Goal: Task Accomplishment & Management: Use online tool/utility

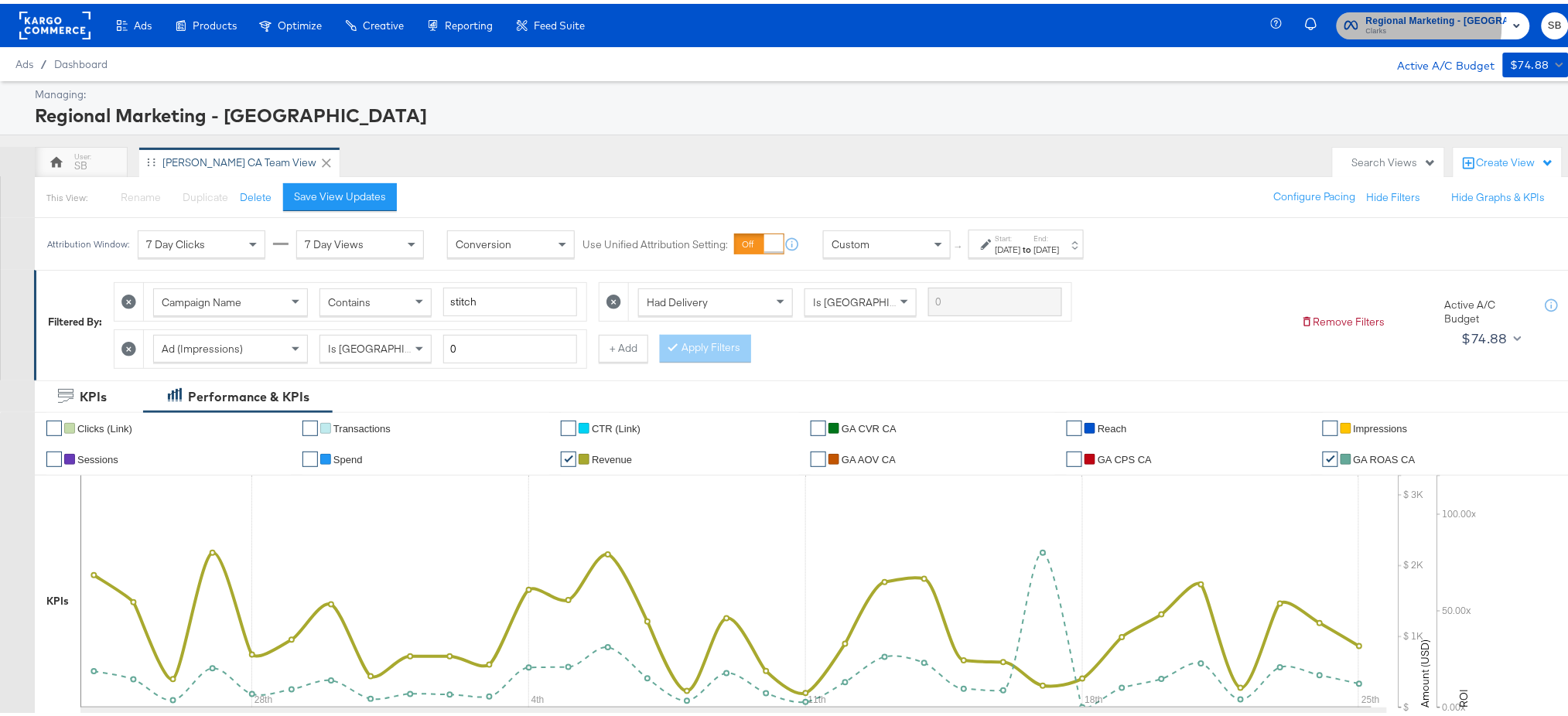
click at [1420, 22] on span "Clarks" at bounding box center [1436, 28] width 141 height 12
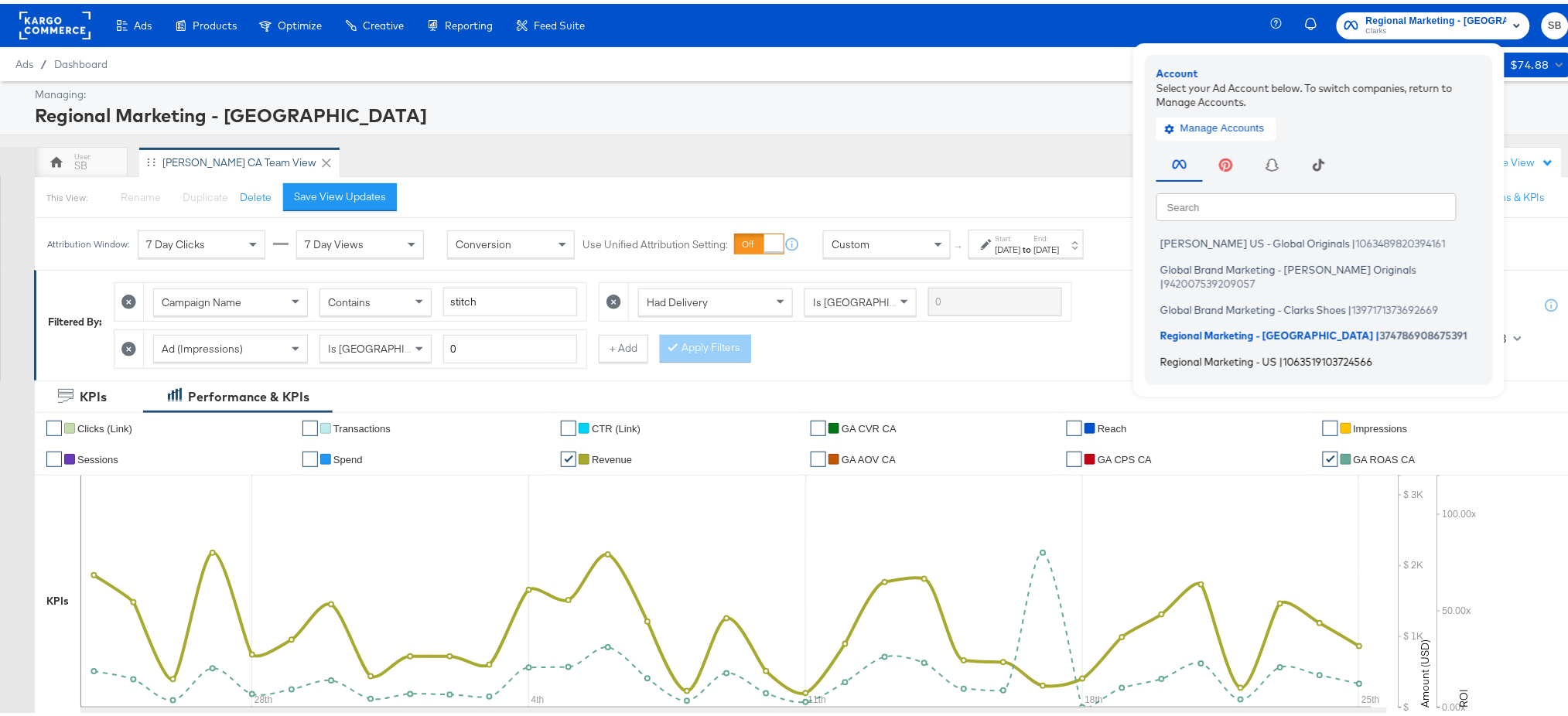
click at [1267, 351] on span "Regional Marketing - US" at bounding box center [1219, 358] width 117 height 12
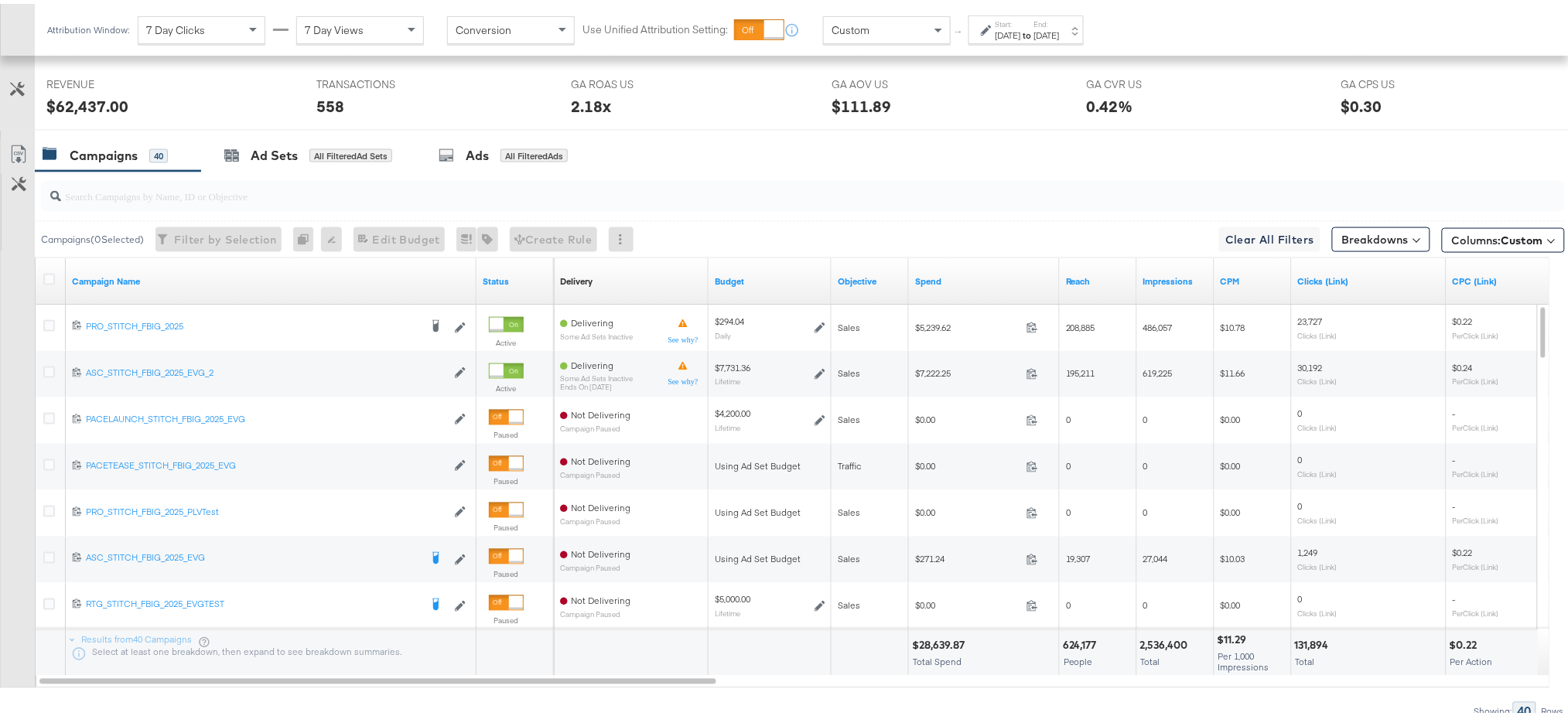
scroll to position [119, 0]
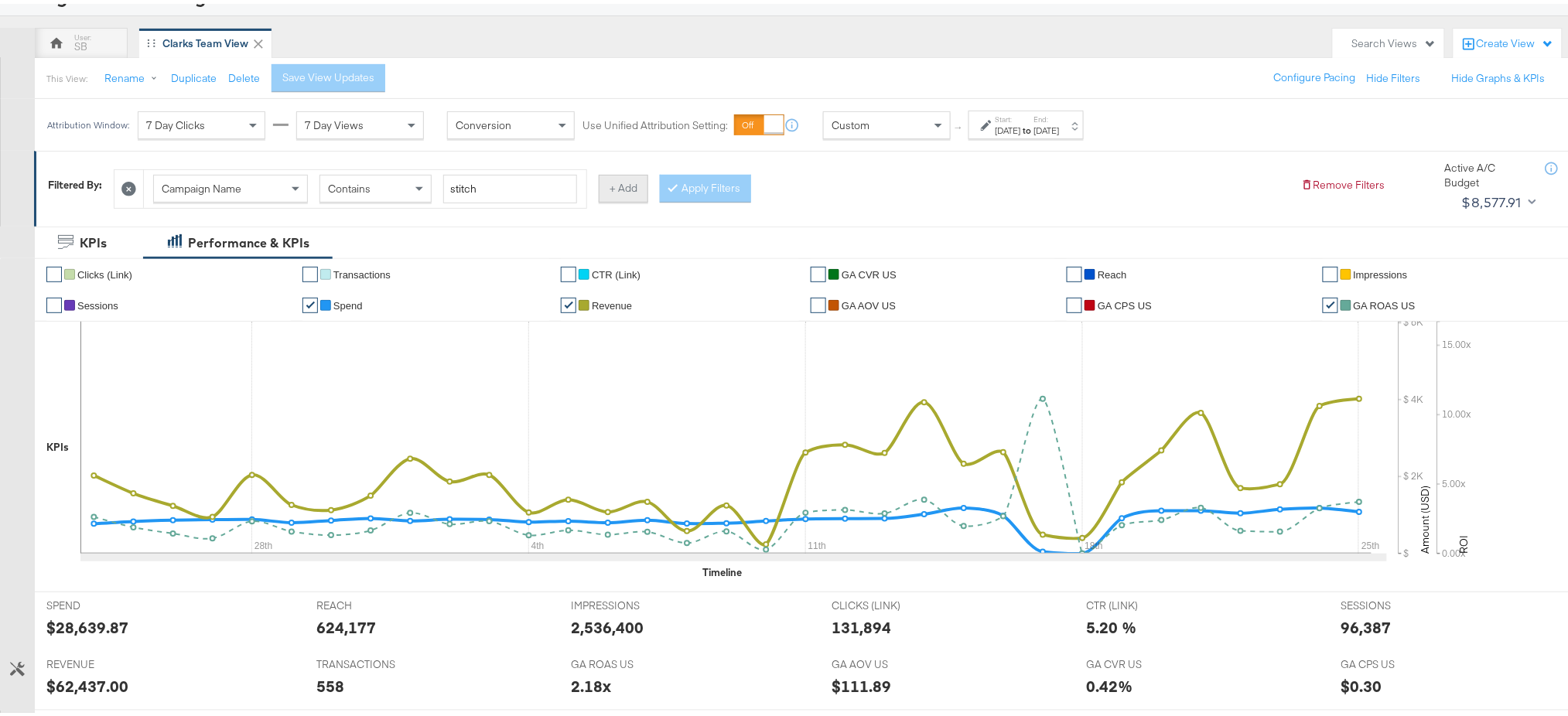
click at [619, 183] on button "+ Add" at bounding box center [623, 185] width 50 height 28
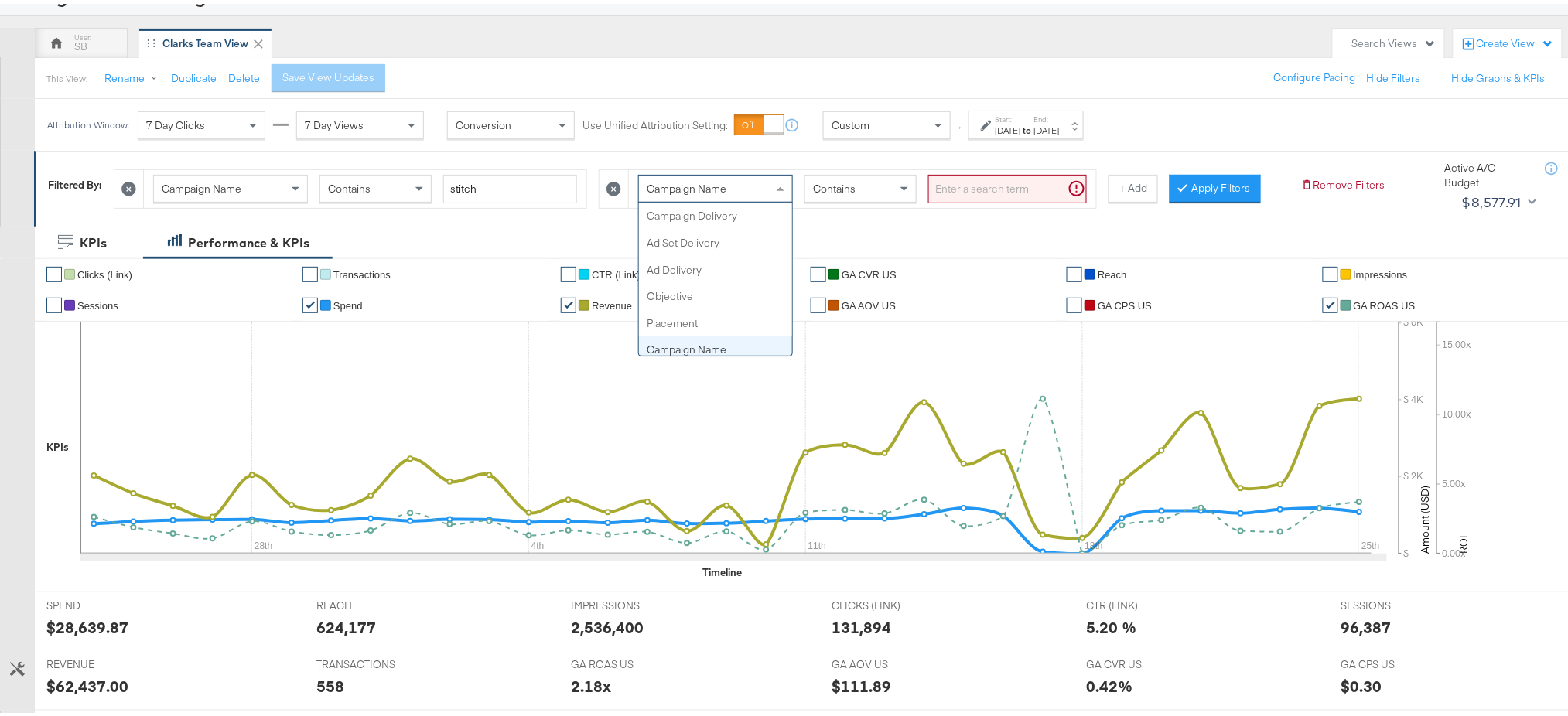
scroll to position [133, 0]
click at [714, 184] on span "Campaign Name" at bounding box center [686, 185] width 80 height 14
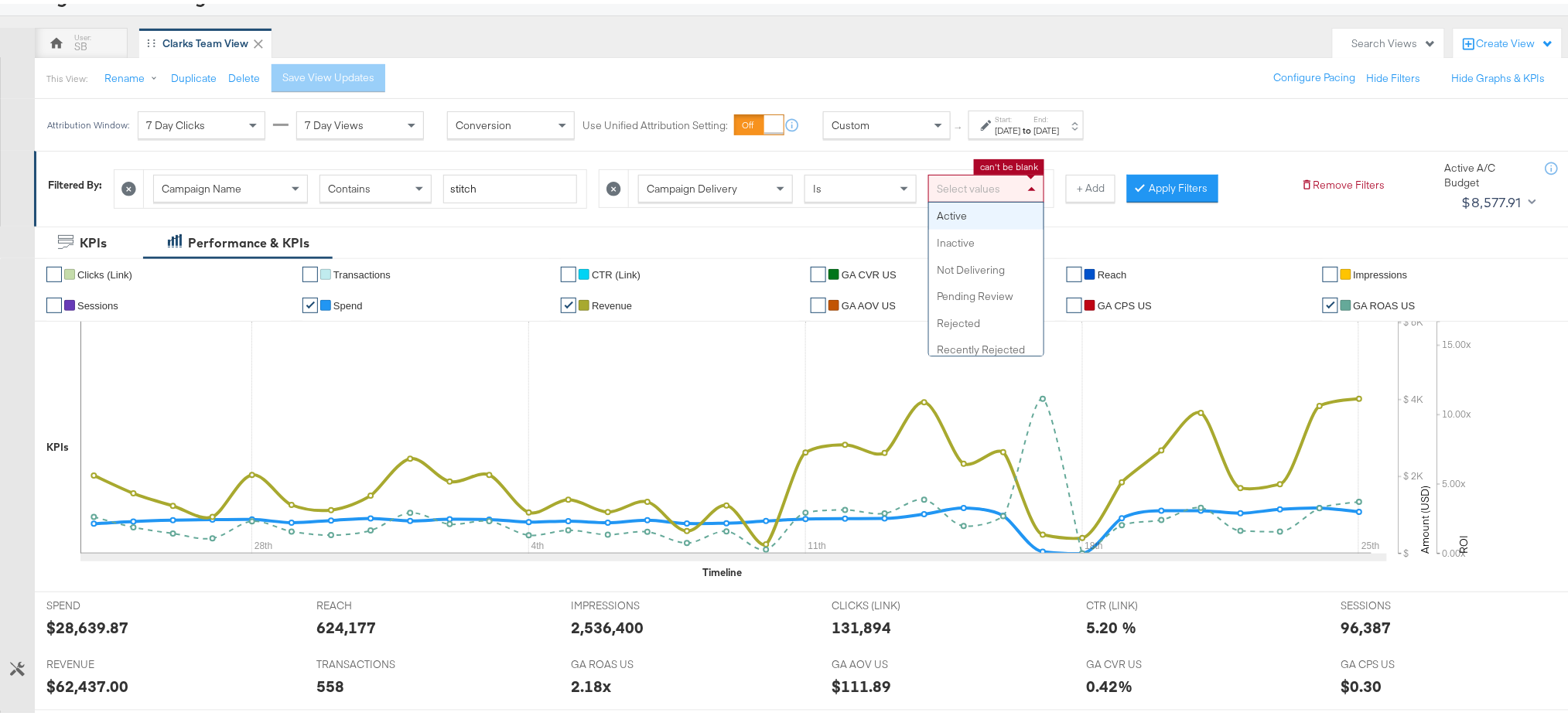
click at [972, 189] on div "Select values" at bounding box center [986, 185] width 115 height 26
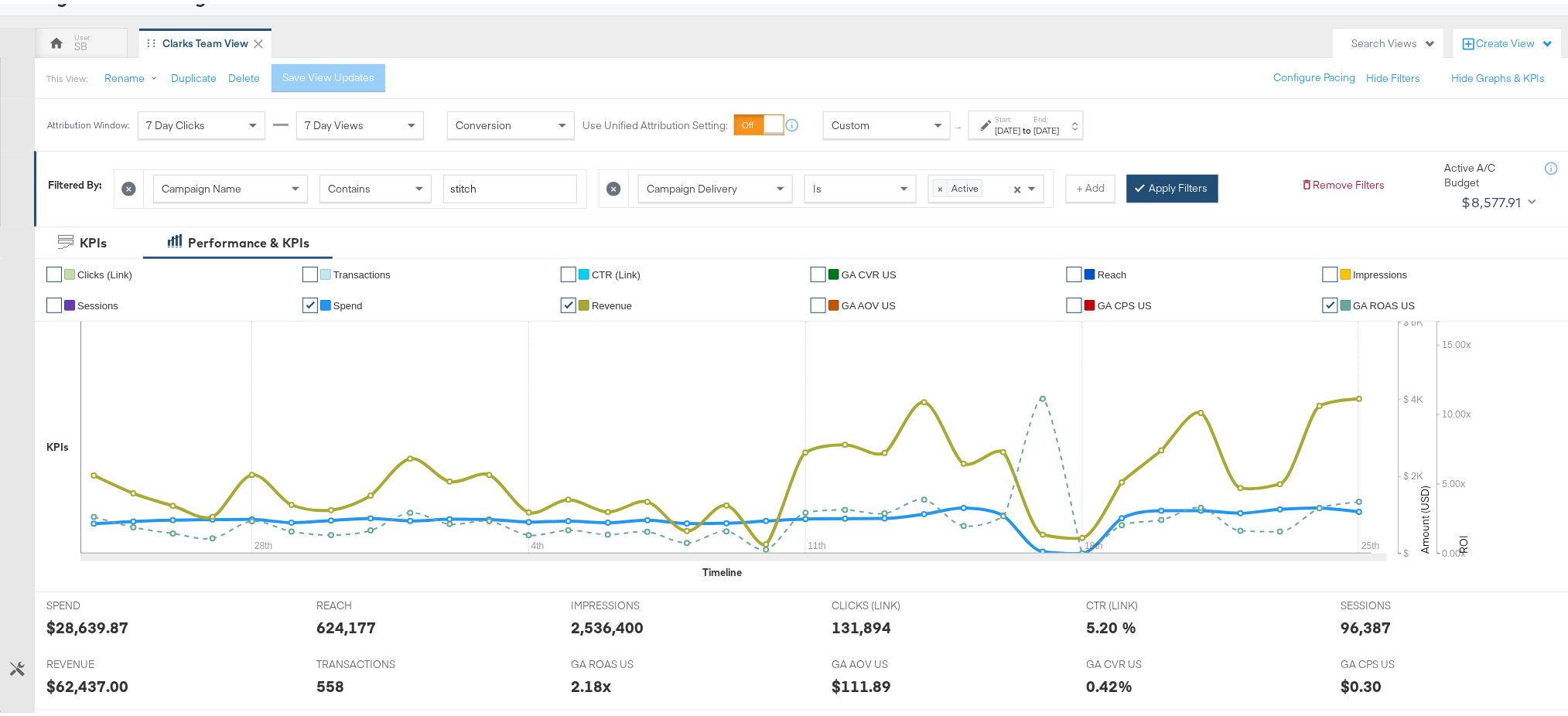
click at [1170, 173] on button "Apply Filters" at bounding box center [1173, 185] width 91 height 28
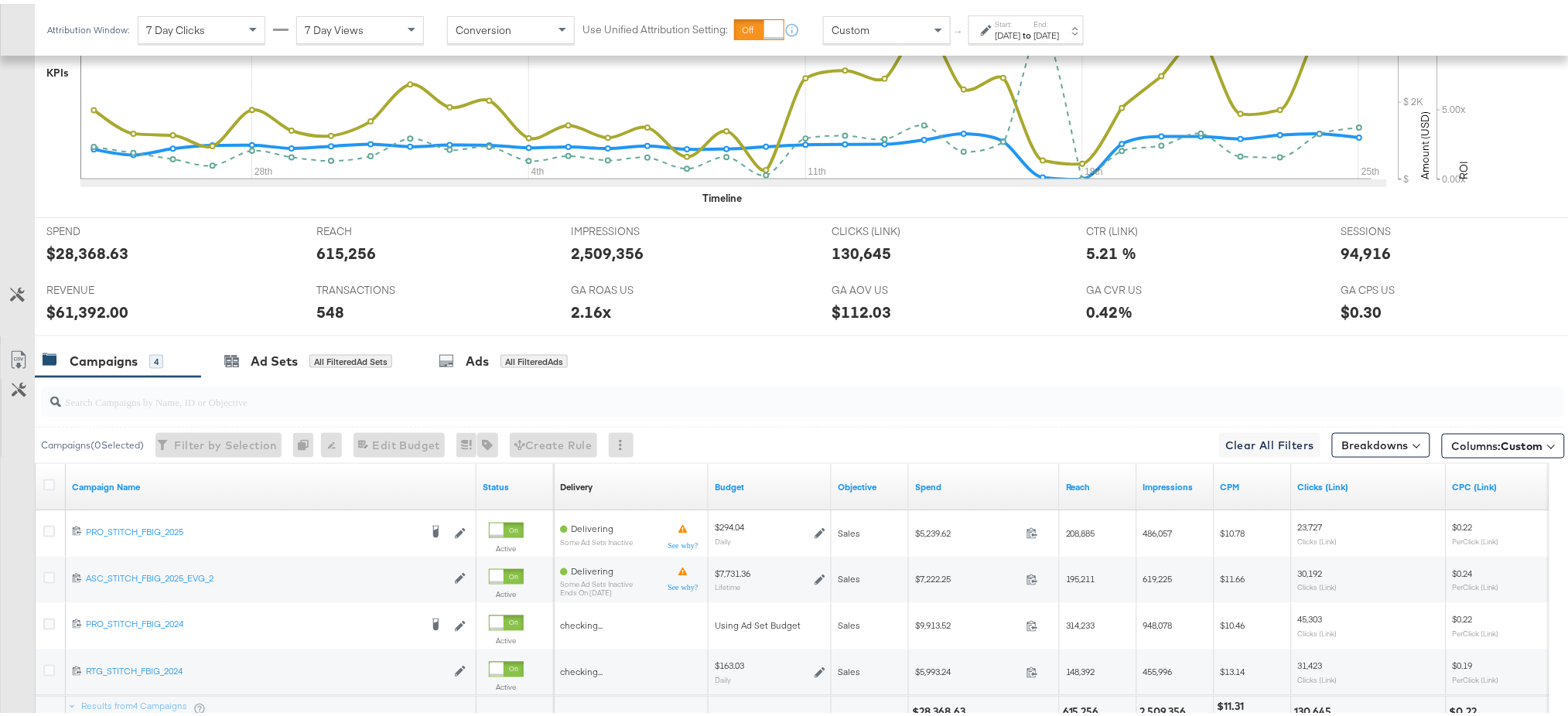
scroll to position [629, 0]
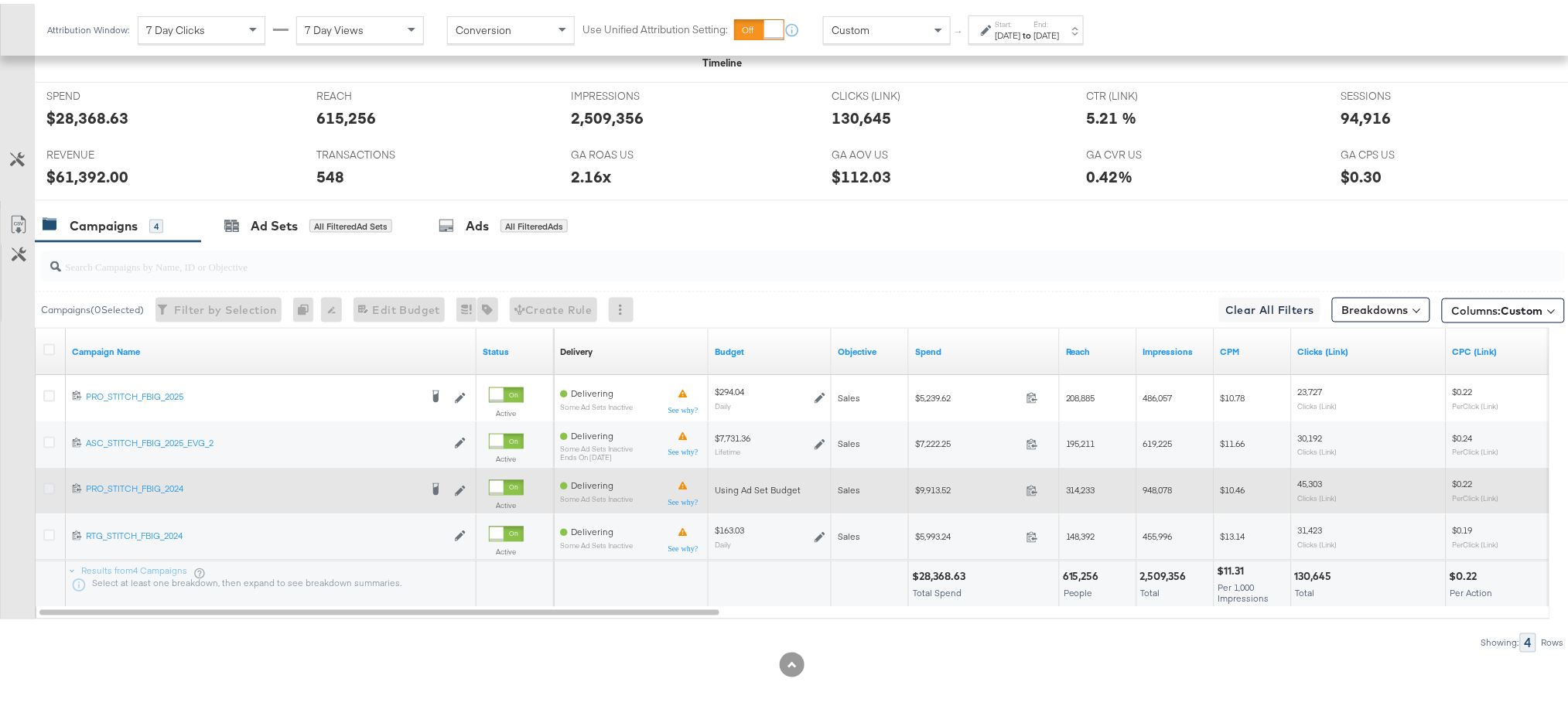
click at [44, 485] on icon at bounding box center [49, 485] width 12 height 12
click at [0, 0] on input "checkbox" at bounding box center [0, 0] width 0 height 0
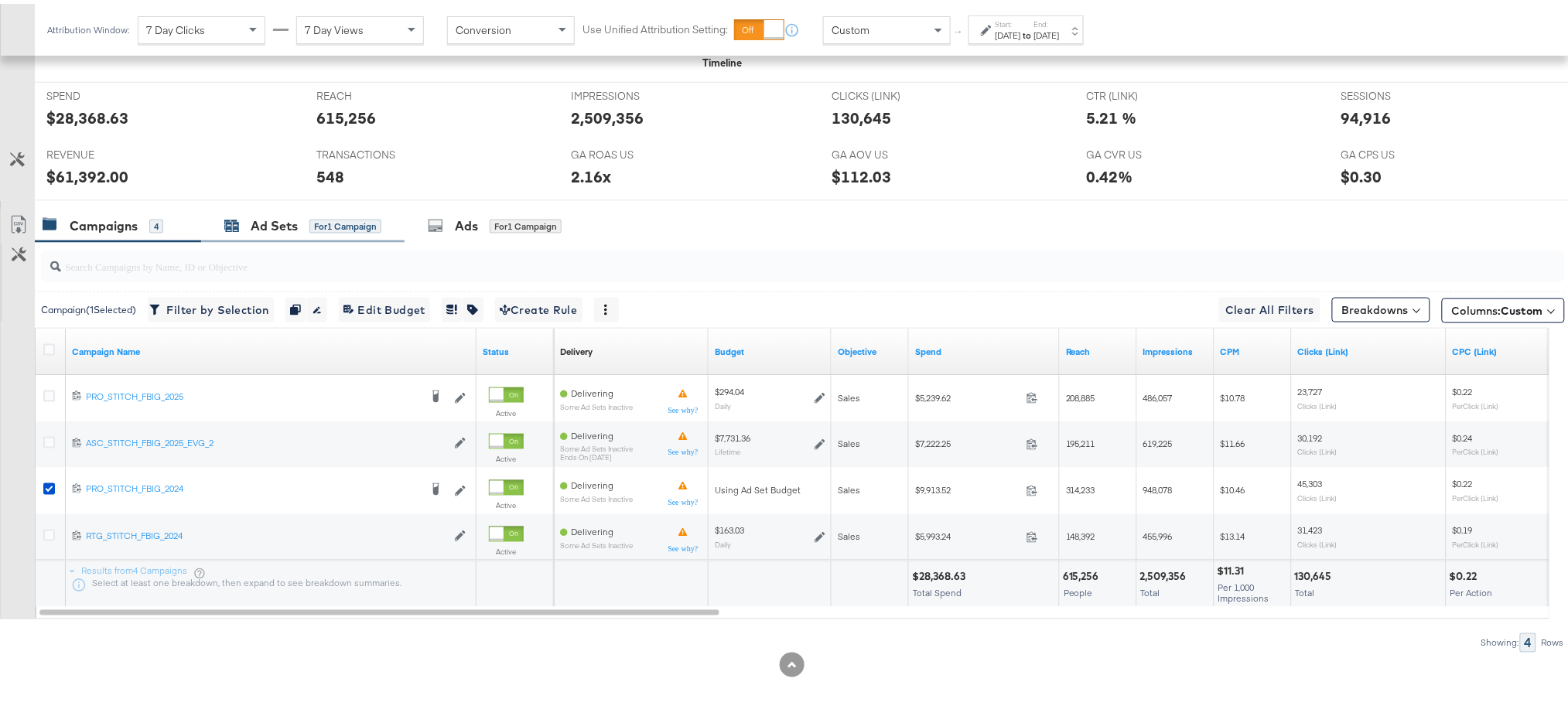
click at [248, 215] on div "Ad Sets for 1 Campaign" at bounding box center [303, 222] width 157 height 18
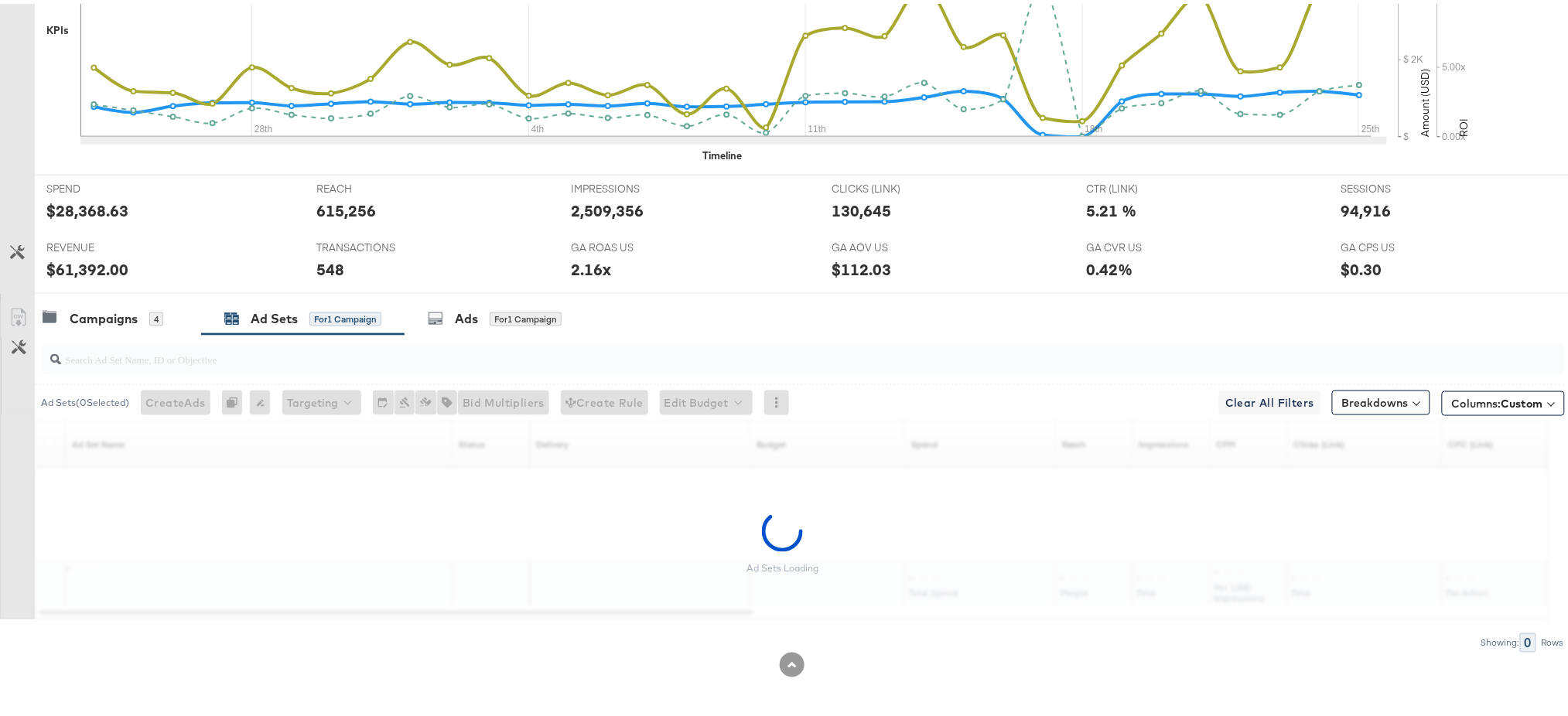
scroll to position [0, 0]
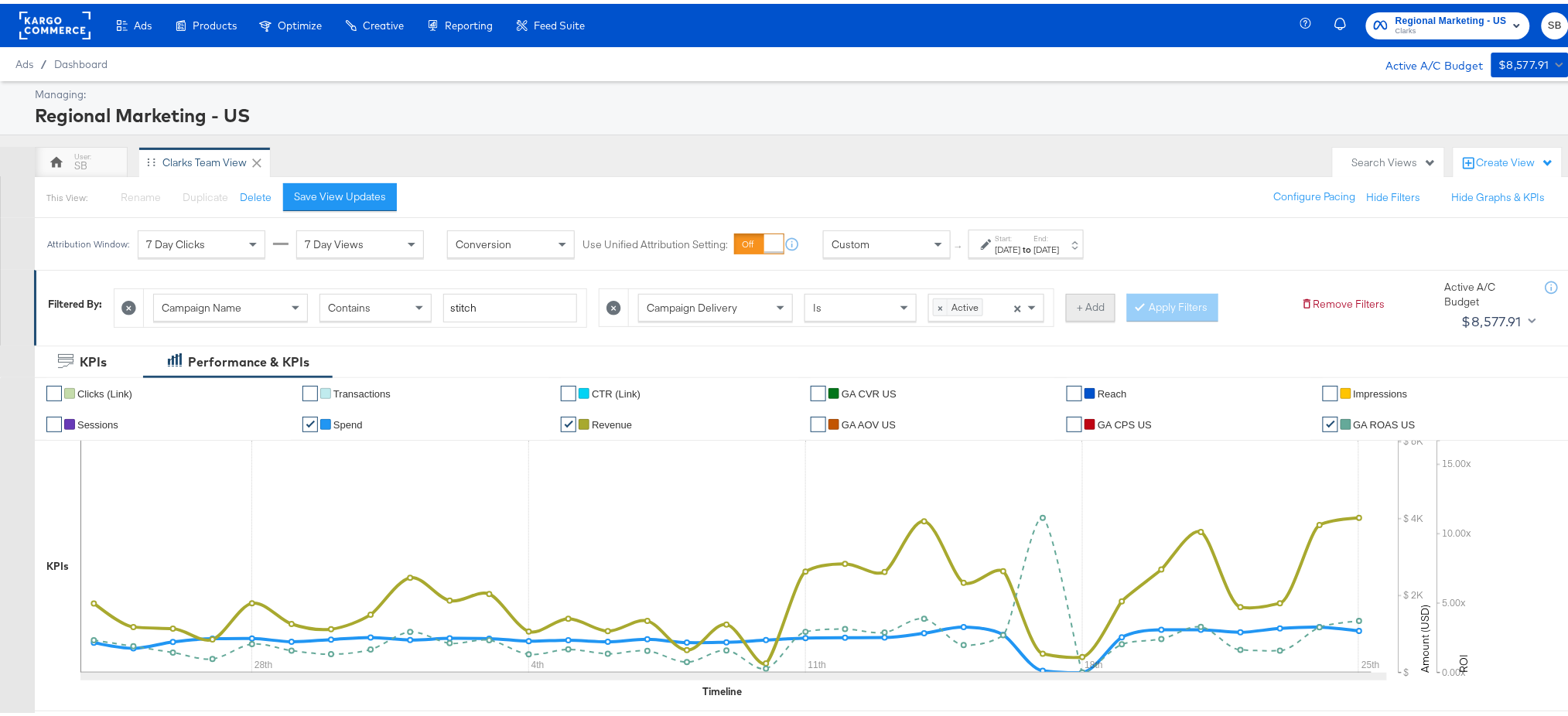
click at [1105, 314] on button "+ Add" at bounding box center [1091, 304] width 50 height 28
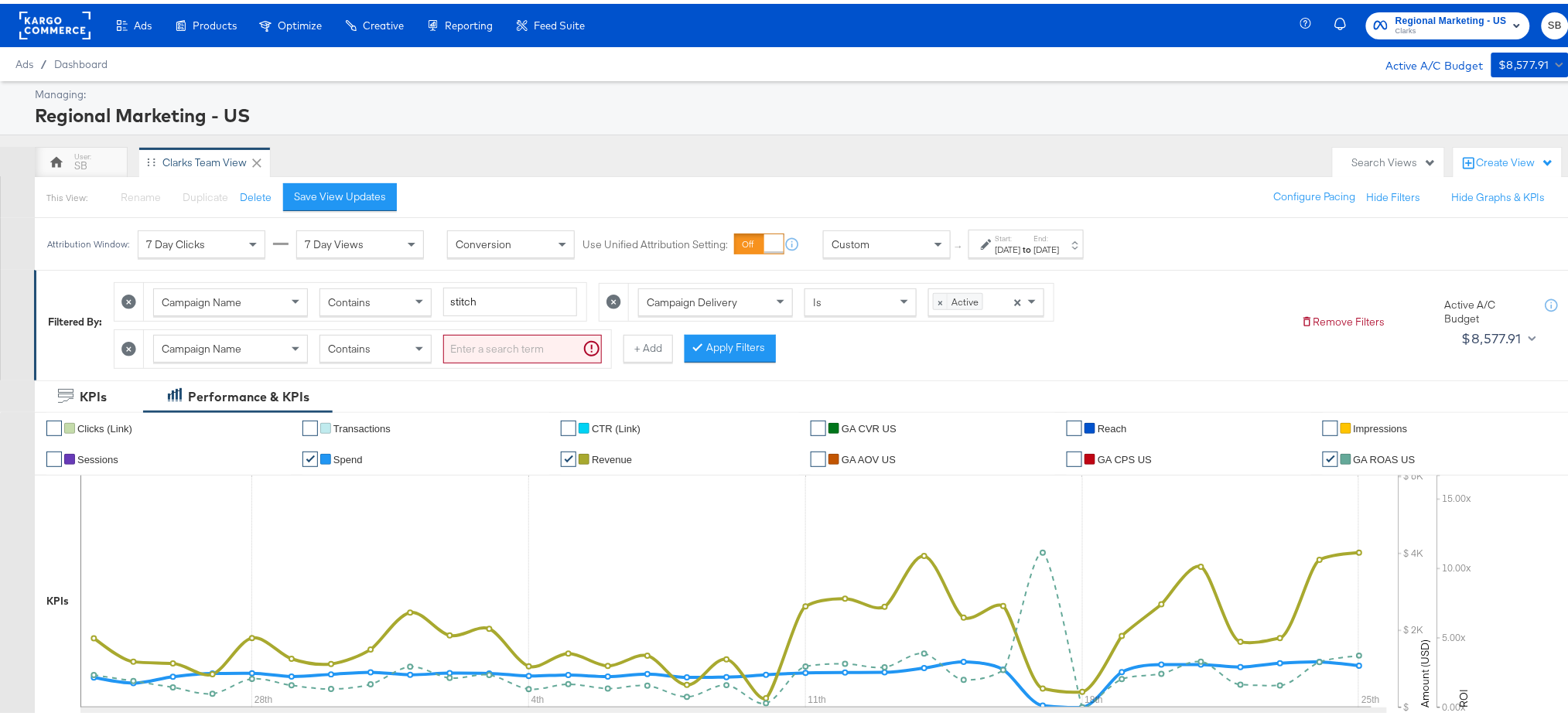
click at [255, 351] on div "Campaign Name" at bounding box center [231, 345] width 153 height 26
click at [516, 359] on input "search" at bounding box center [522, 345] width 159 height 29
click at [720, 340] on button "Apply Filters" at bounding box center [705, 345] width 91 height 28
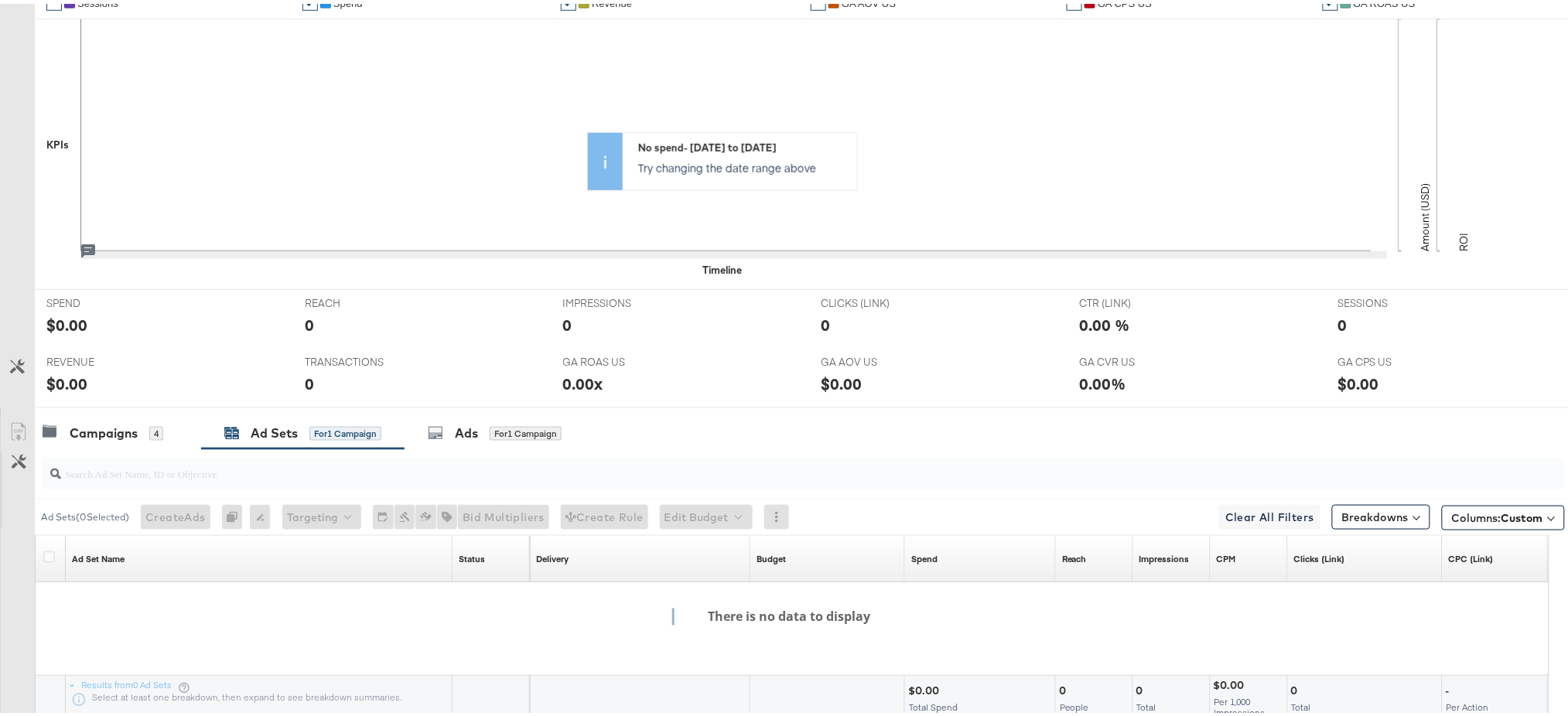
scroll to position [0, 0]
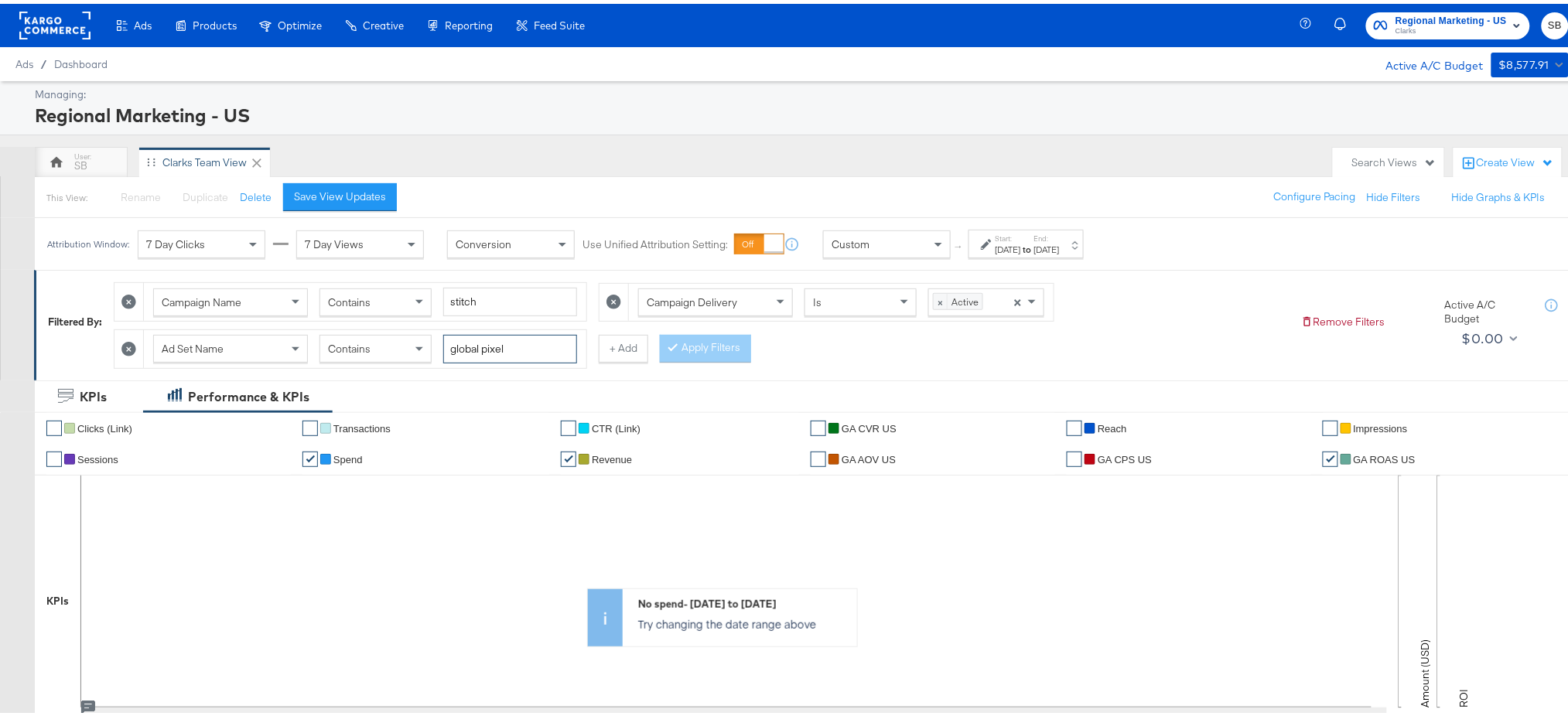
click at [522, 351] on input "global pixel" at bounding box center [510, 345] width 134 height 29
type input "global"
click at [707, 346] on button "Apply Filters" at bounding box center [705, 345] width 91 height 28
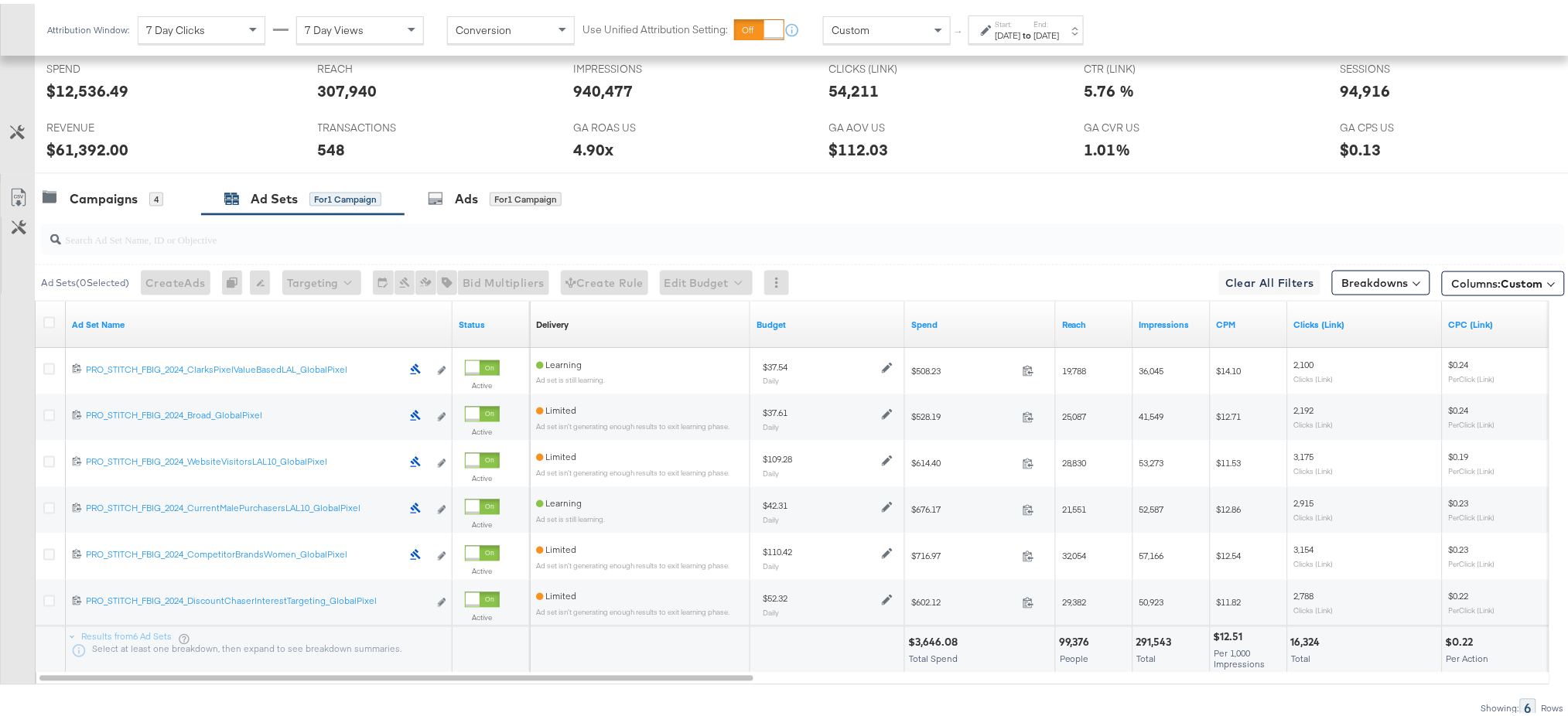
scroll to position [757, 0]
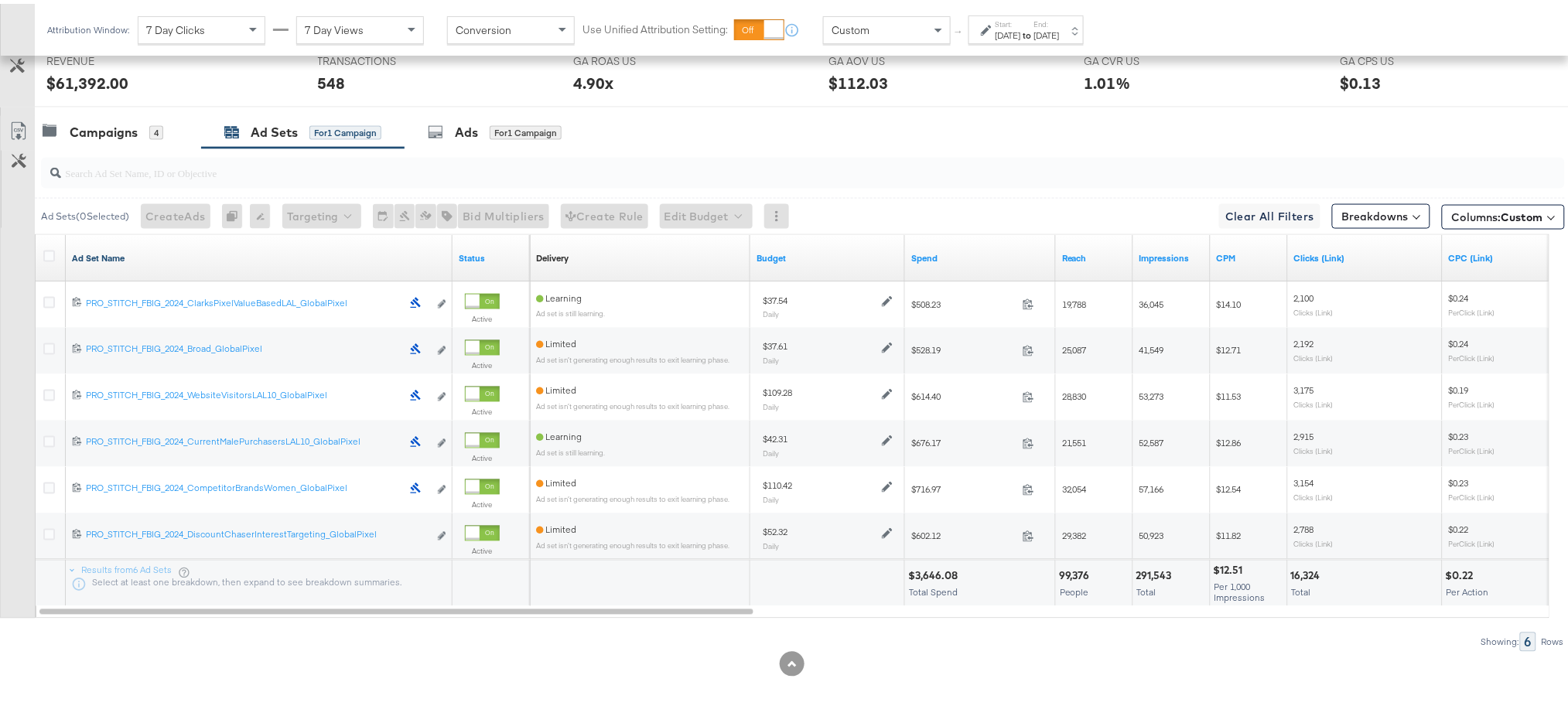
click at [103, 248] on link "Ad Set Name" at bounding box center [259, 255] width 375 height 12
click at [103, 248] on link "Ad Set Name ↓" at bounding box center [259, 255] width 375 height 12
click at [1034, 29] on strong "to" at bounding box center [1028, 31] width 13 height 12
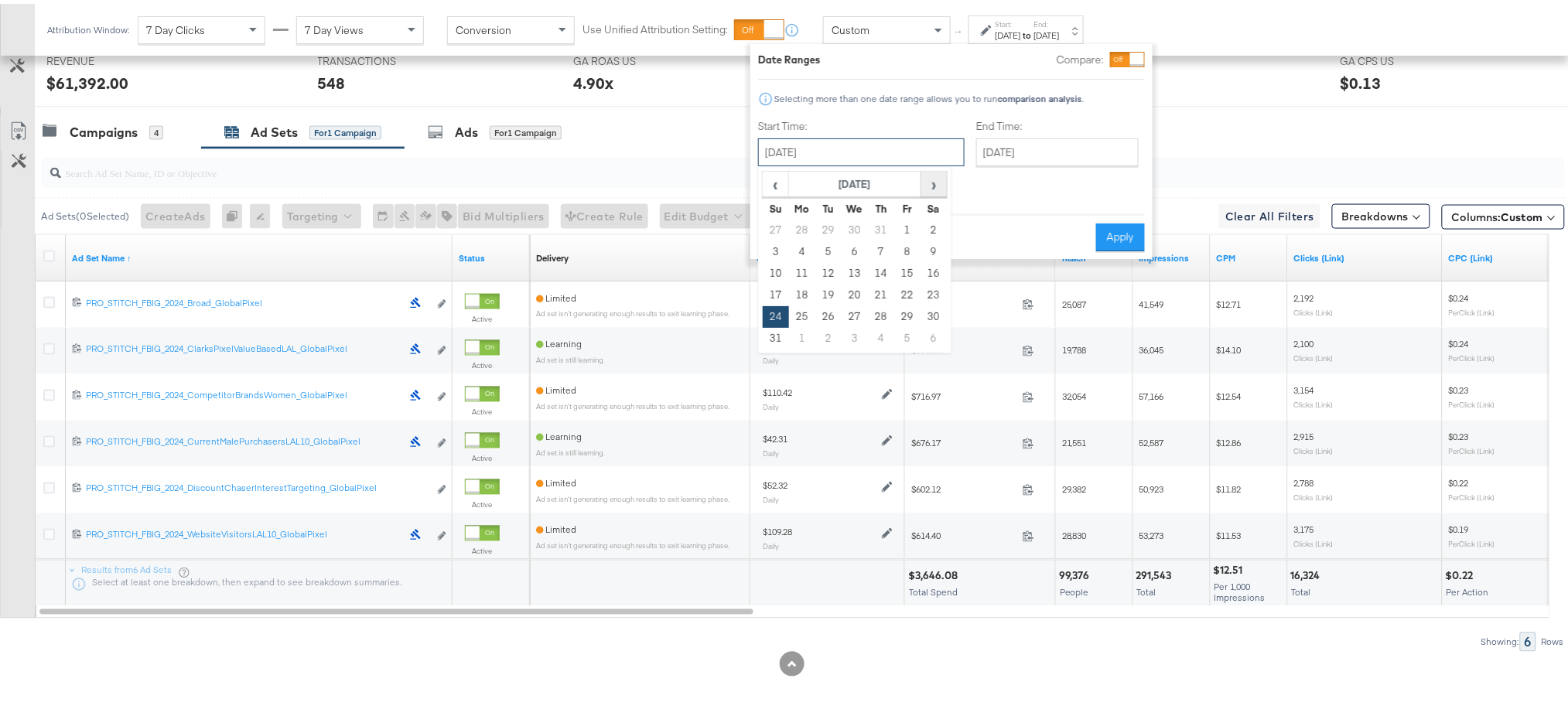
drag, startPoint x: 888, startPoint y: 143, endPoint x: 933, endPoint y: 173, distance: 54.1
click at [933, 163] on div "August 24th 2025 ‹ August 2025 › Su Mo Tu We Th Fr Sa 27 28 29 30 31 1 2 3 4 5 …" at bounding box center [861, 149] width 207 height 28
click at [933, 173] on span "›" at bounding box center [934, 180] width 24 height 23
click at [769, 289] on td "21" at bounding box center [776, 292] width 26 height 22
type input "September 21st 2025"
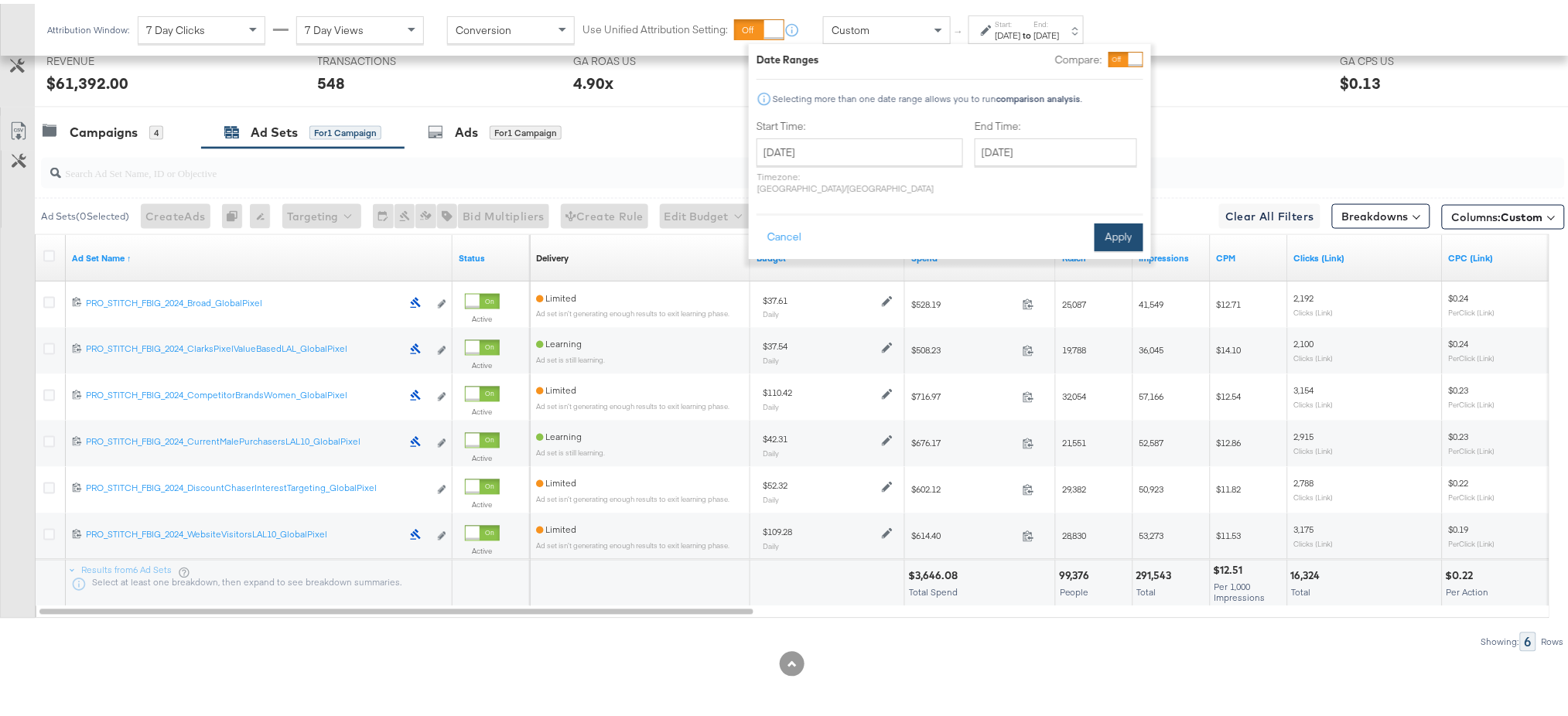
click at [1108, 220] on button "Apply" at bounding box center [1119, 234] width 49 height 28
